Goal: Check status

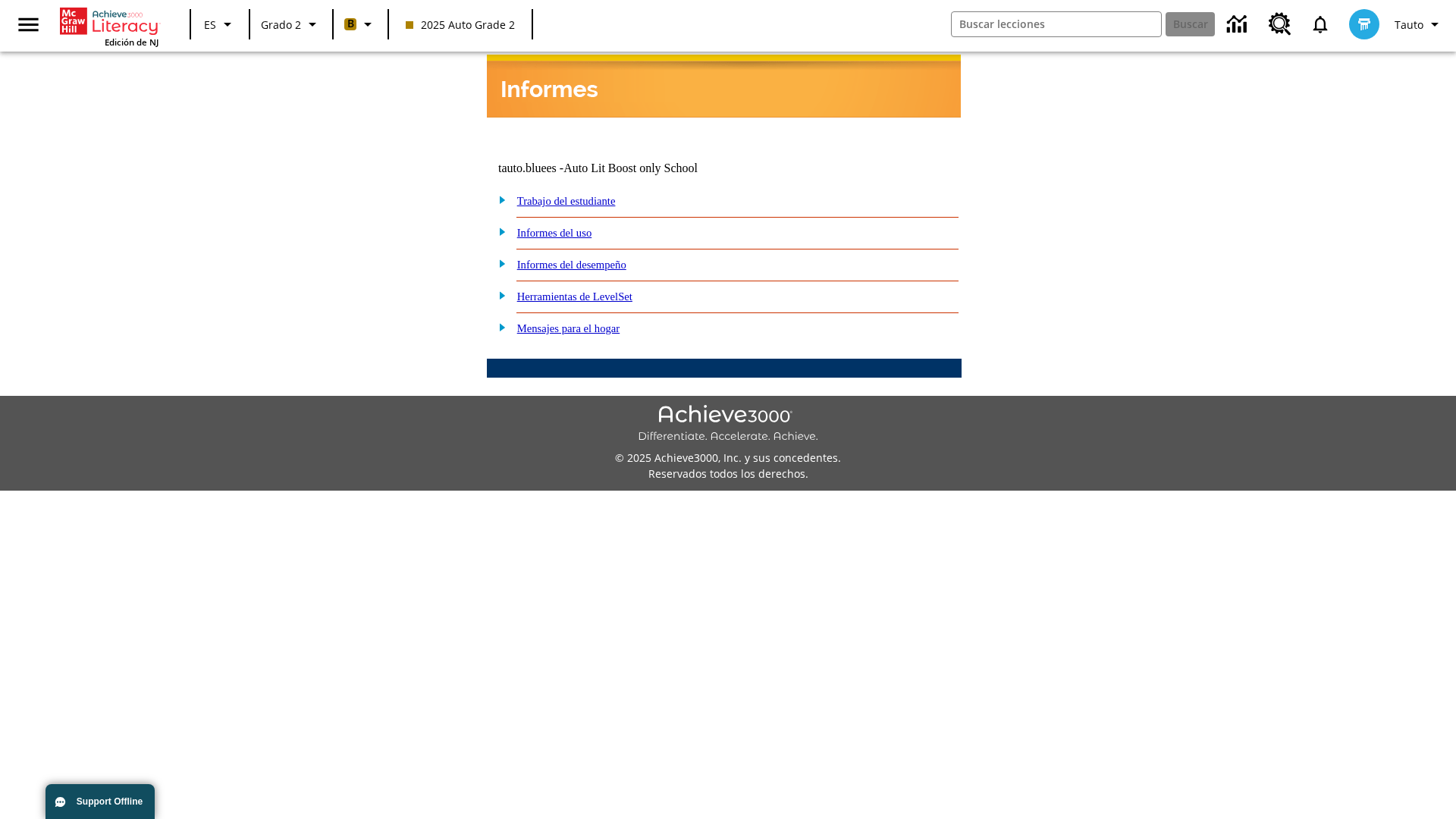
click at [591, 258] on link "Informes del desempeño" at bounding box center [572, 264] width 109 height 12
click at [0, 0] on link "¿Cómo se están desempeñando mis estudiantes en las actividades?" at bounding box center [0, 0] width 0 height 0
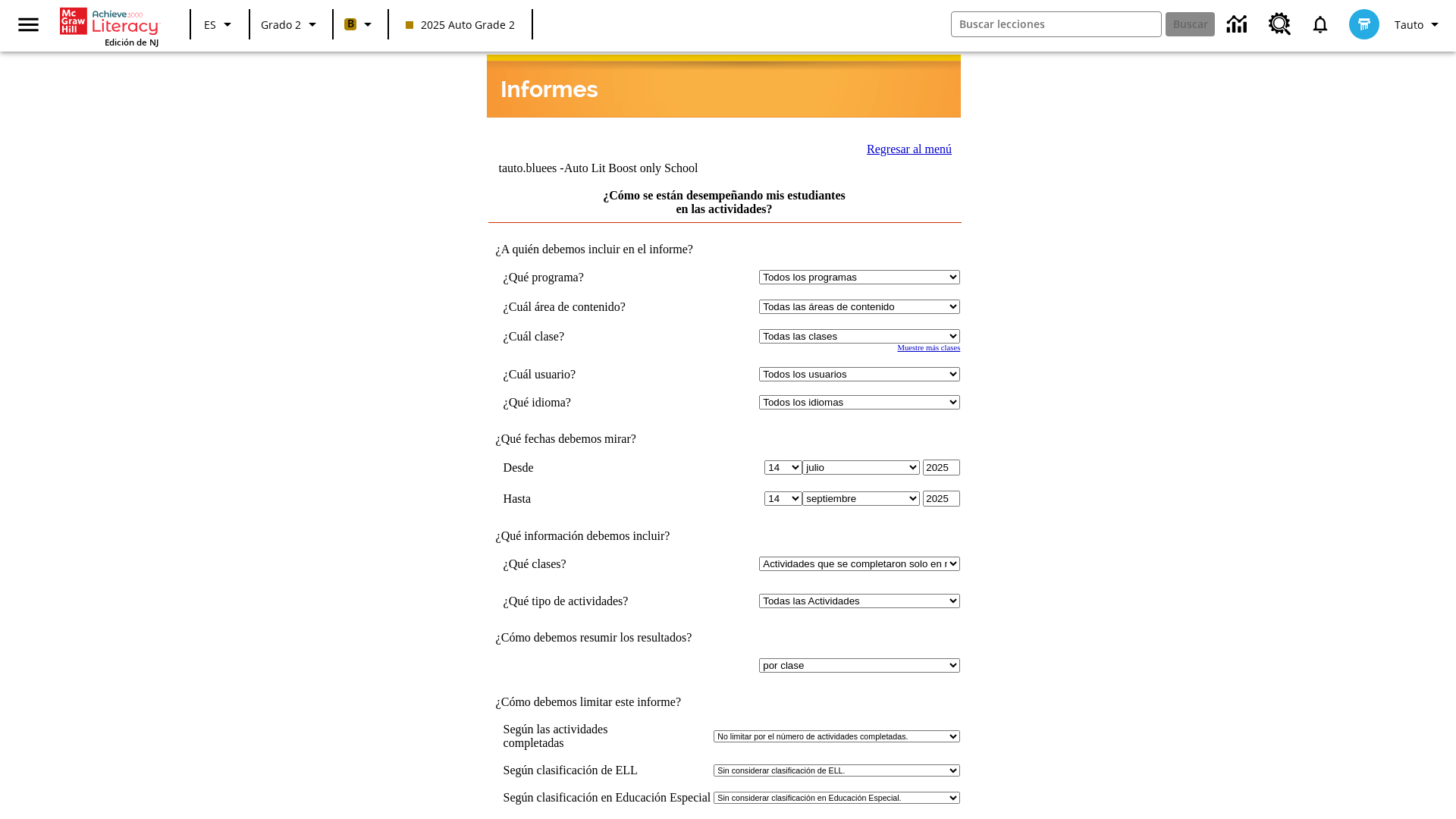
select select "21437111"
select select "4"
